Goal: Task Accomplishment & Management: Manage account settings

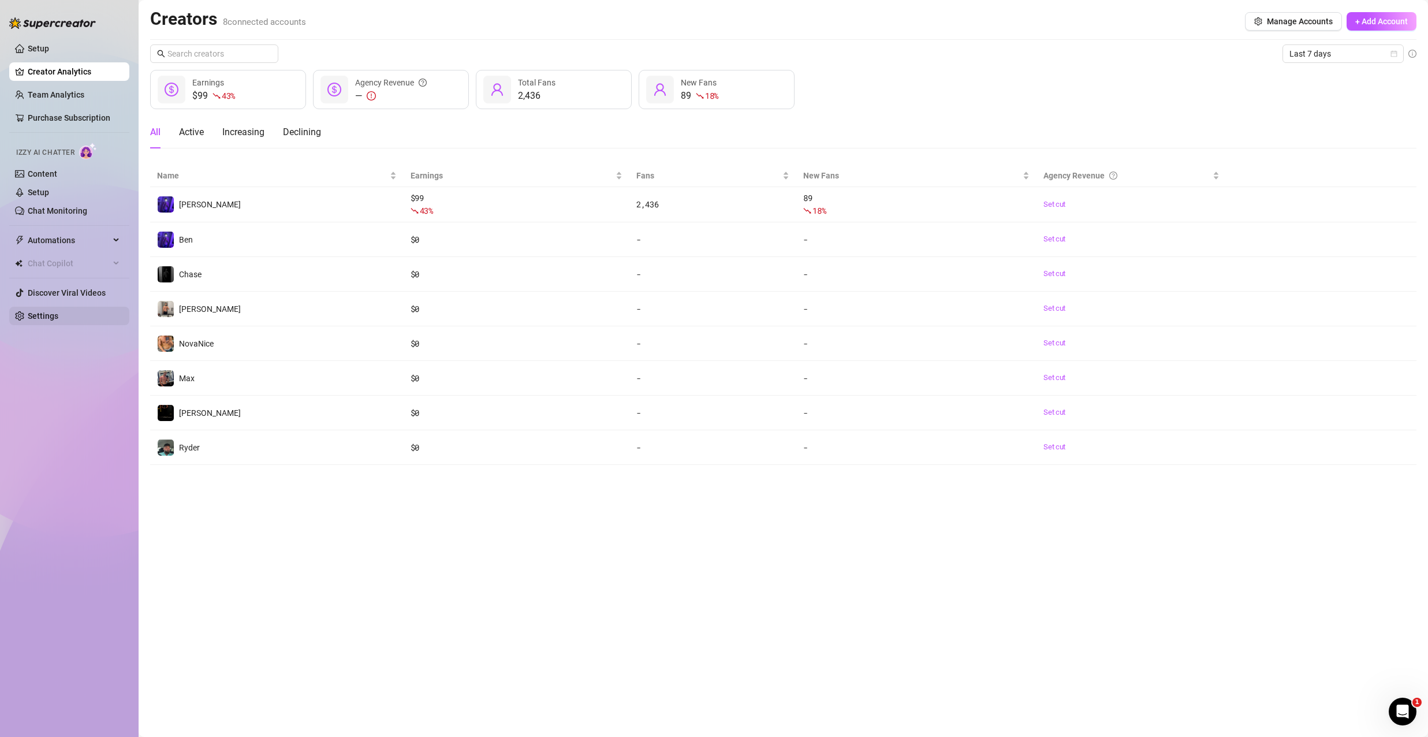
click at [57, 311] on link "Settings" at bounding box center [43, 315] width 31 height 9
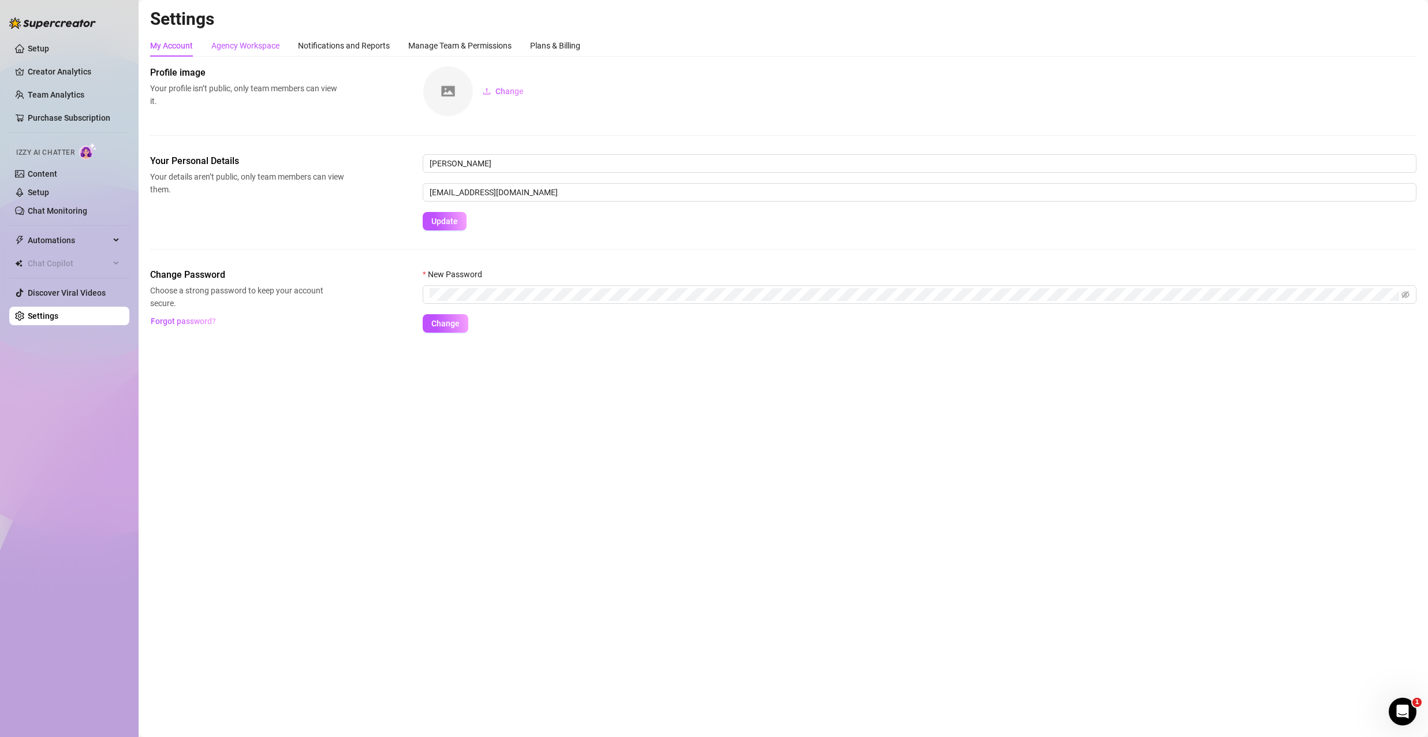
click at [261, 48] on div "Agency Workspace" at bounding box center [245, 45] width 68 height 13
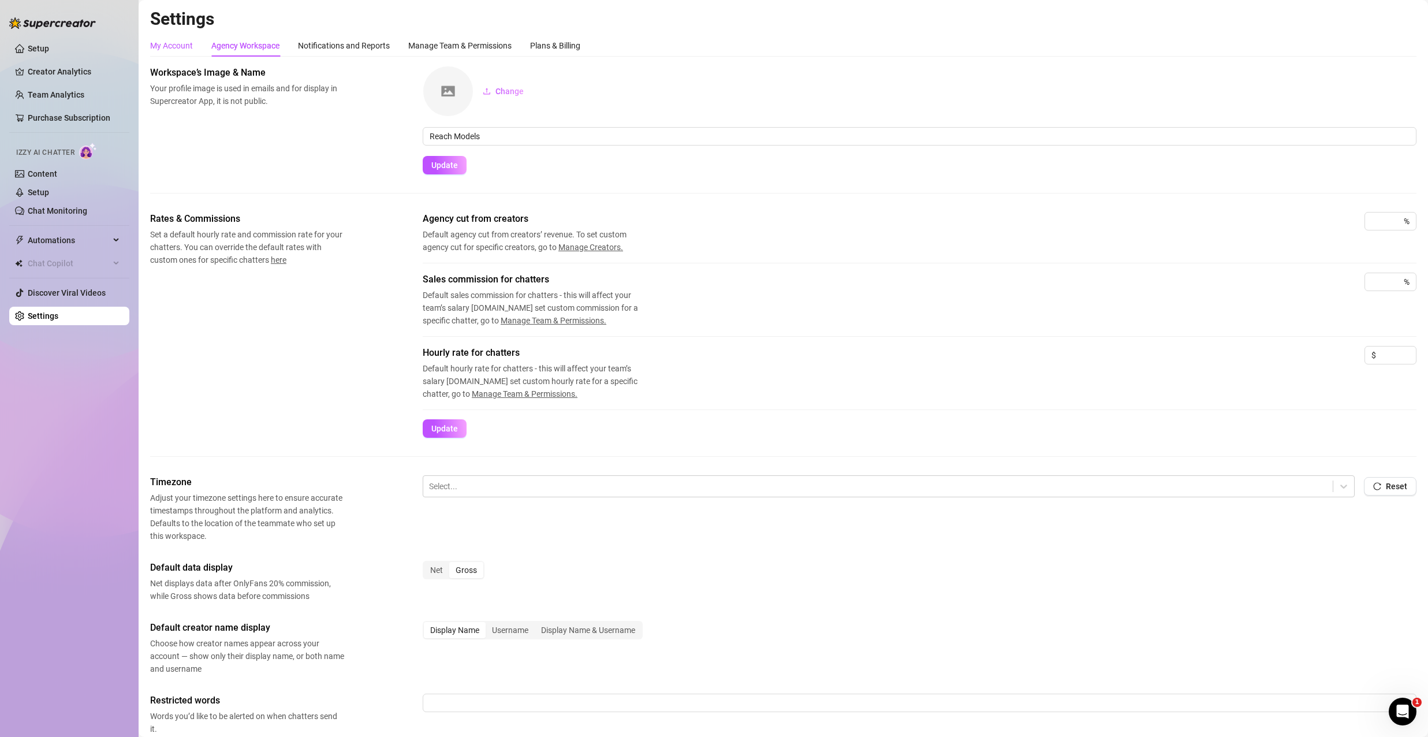
click at [189, 50] on div "My Account" at bounding box center [171, 45] width 43 height 13
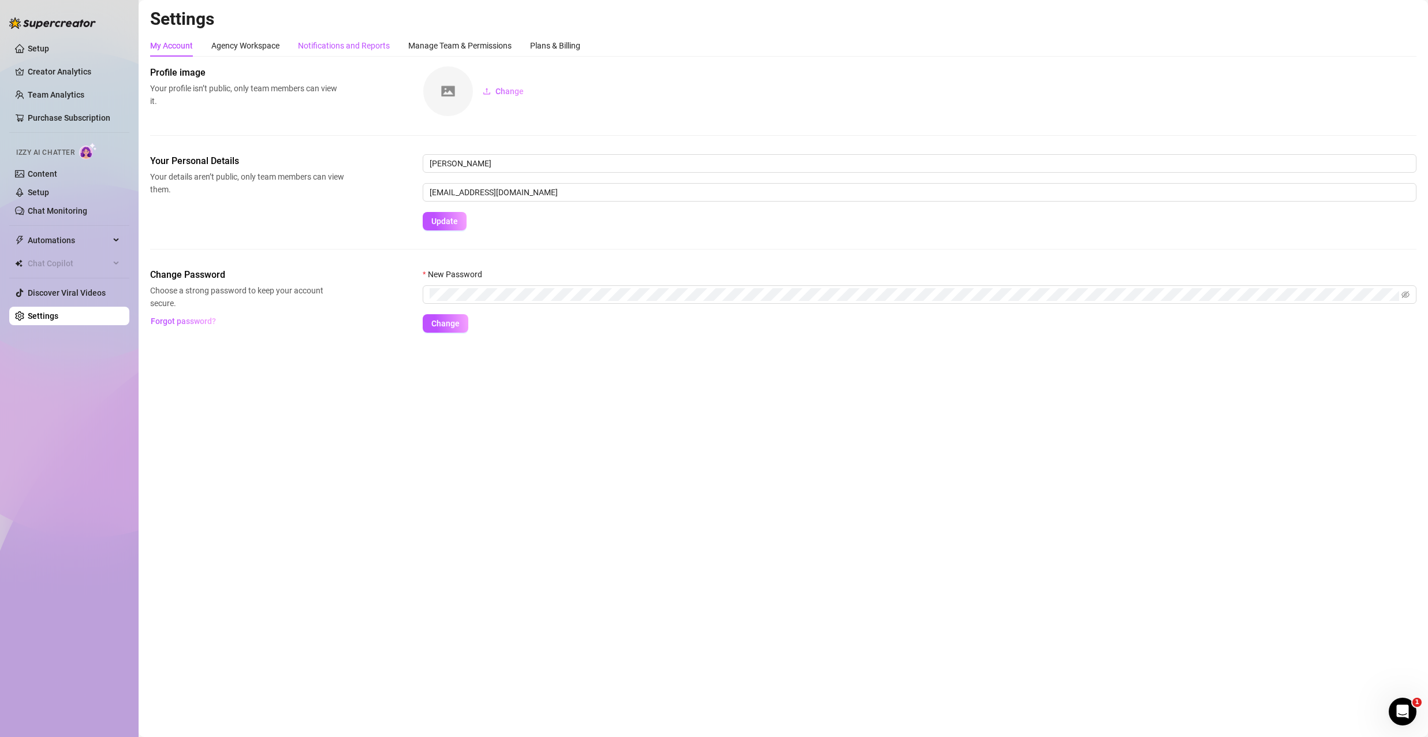
click at [338, 44] on div "Notifications and Reports" at bounding box center [344, 45] width 92 height 13
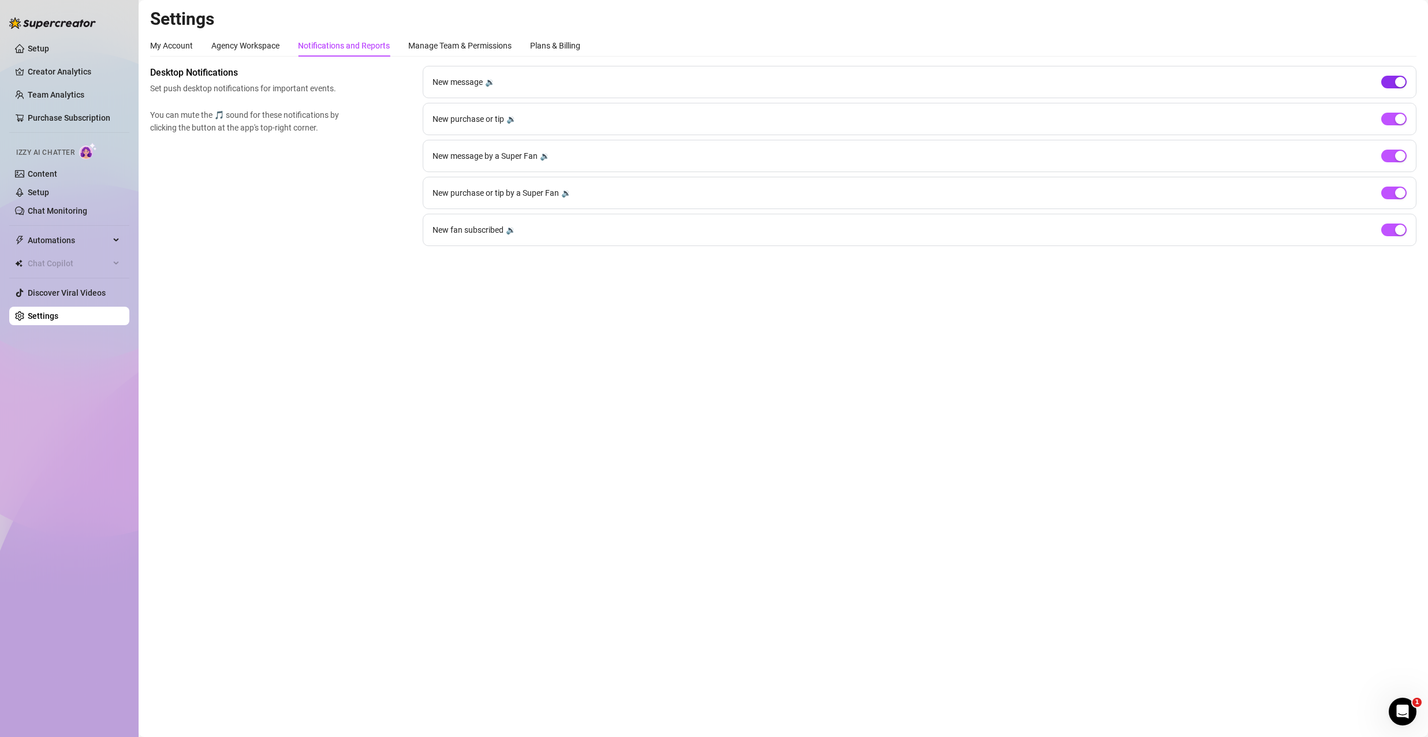
click at [1400, 81] on div "button" at bounding box center [1400, 82] width 10 height 10
click at [1401, 114] on div "button" at bounding box center [1400, 119] width 10 height 10
click at [1396, 158] on div "button" at bounding box center [1400, 156] width 10 height 10
click at [1391, 84] on span "button" at bounding box center [1393, 82] width 25 height 13
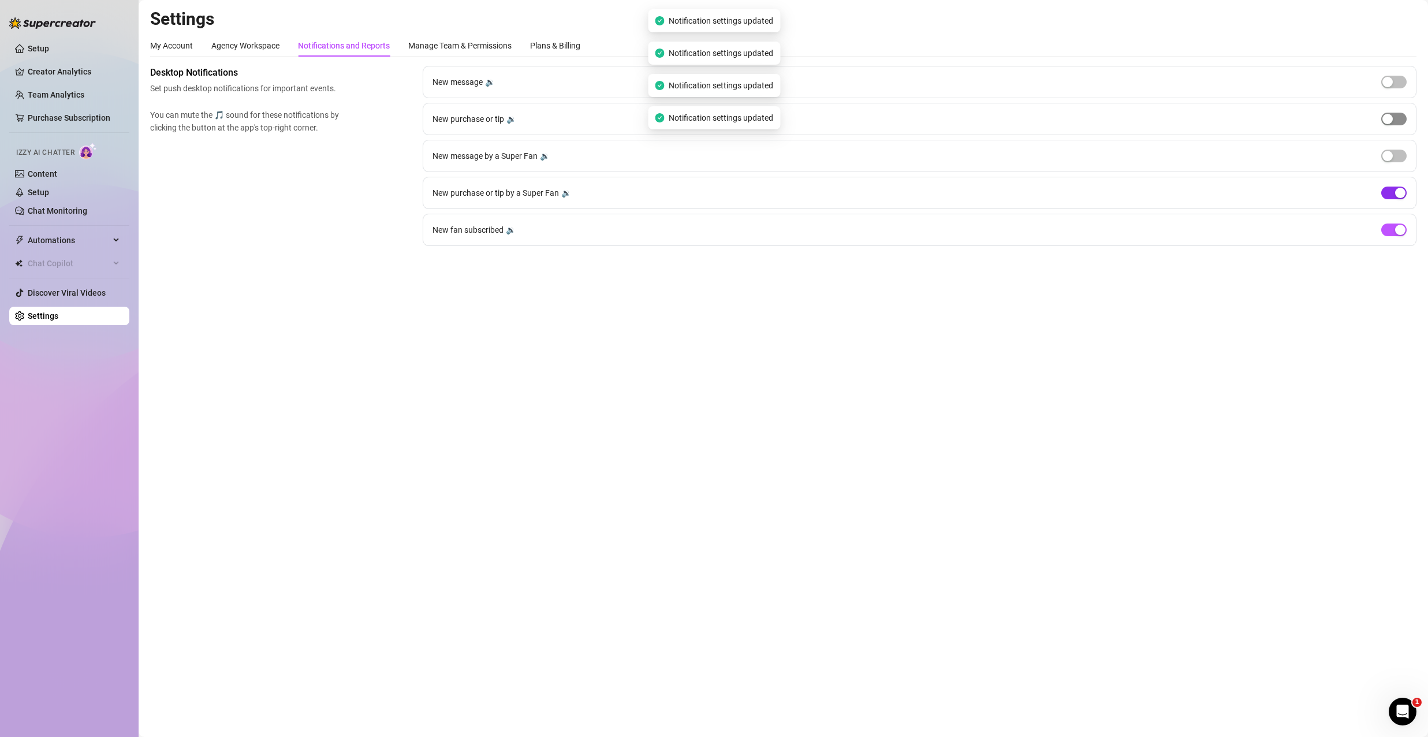
click at [1391, 192] on span "button" at bounding box center [1393, 192] width 25 height 13
click at [1391, 229] on span "button" at bounding box center [1393, 229] width 25 height 13
